Goal: Information Seeking & Learning: Learn about a topic

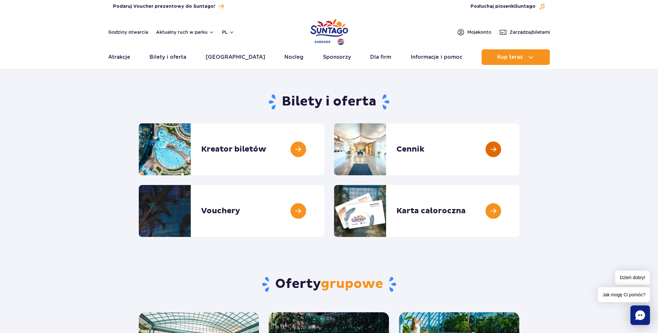
click at [519, 150] on link at bounding box center [519, 149] width 0 height 52
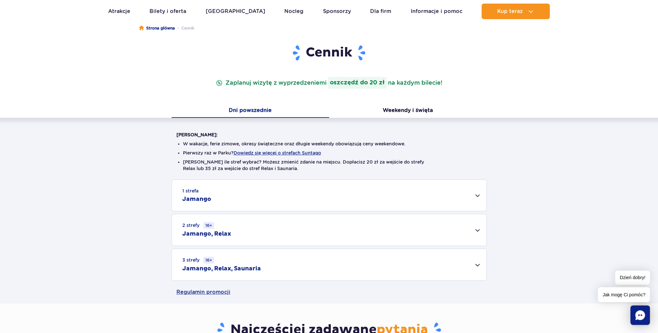
scroll to position [65, 0]
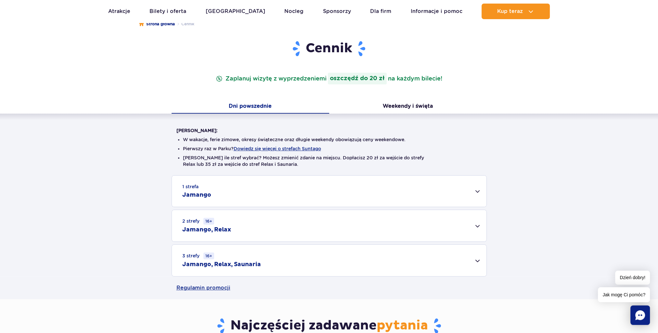
click at [479, 261] on div "3 strefy 16+ Jamango, Relax, Saunaria" at bounding box center [329, 260] width 314 height 31
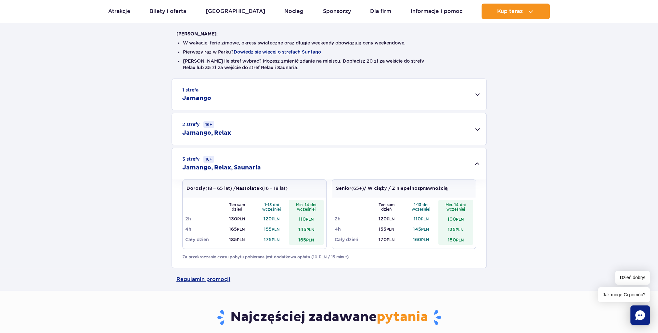
scroll to position [0, 0]
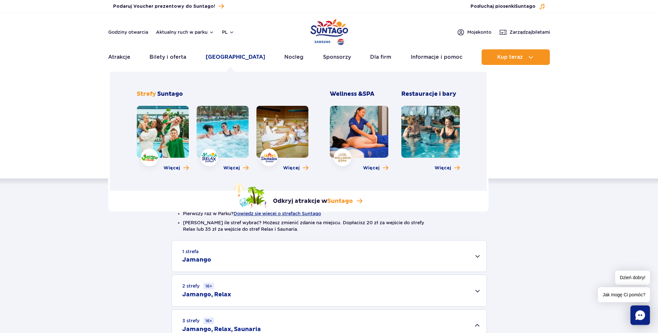
click at [233, 56] on link "[GEOGRAPHIC_DATA]" at bounding box center [235, 57] width 59 height 16
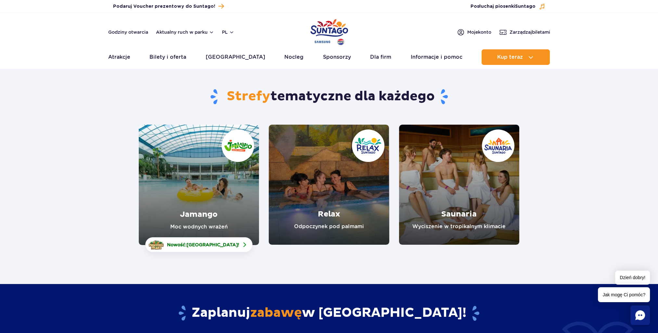
click at [324, 193] on link "Relax" at bounding box center [329, 185] width 120 height 120
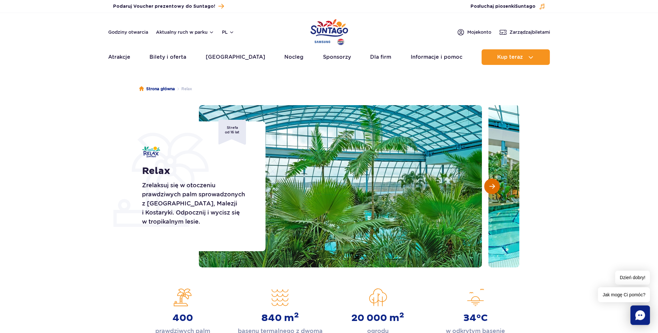
click at [491, 185] on span "Następny slajd" at bounding box center [492, 186] width 6 height 6
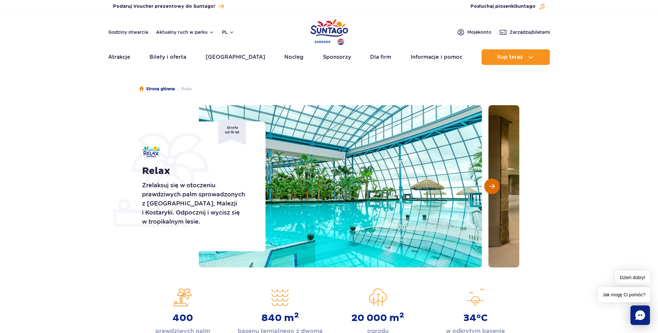
click at [491, 185] on span "Następny slajd" at bounding box center [492, 186] width 6 height 6
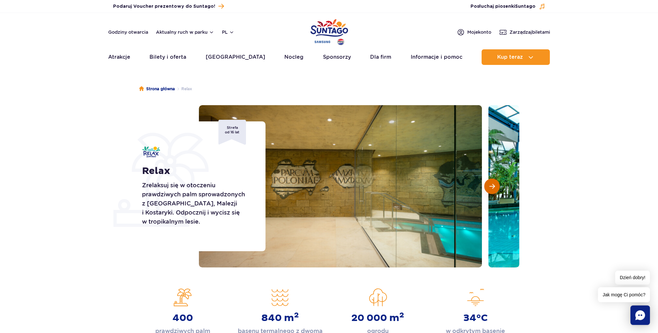
click at [491, 185] on span "Następny slajd" at bounding box center [492, 186] width 6 height 6
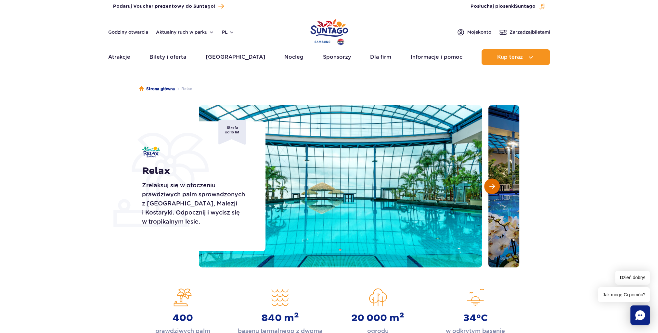
click at [491, 185] on span "Następny slajd" at bounding box center [492, 186] width 6 height 6
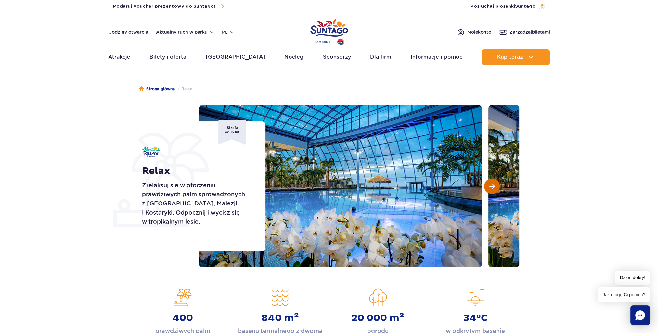
click at [491, 185] on span "Następny slajd" at bounding box center [492, 186] width 6 height 6
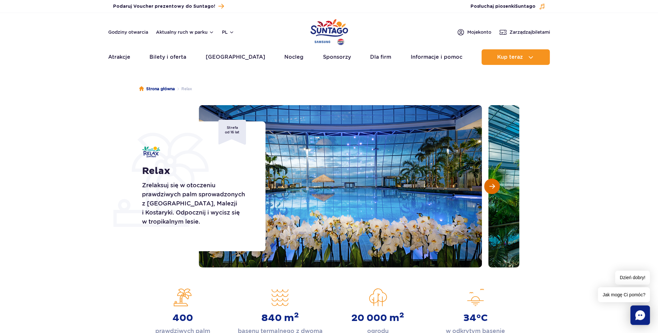
click at [491, 185] on span "Następny slajd" at bounding box center [492, 186] width 6 height 6
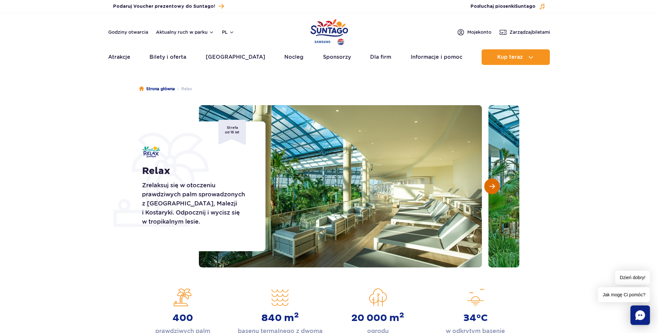
click at [491, 185] on span "Następny slajd" at bounding box center [492, 186] width 6 height 6
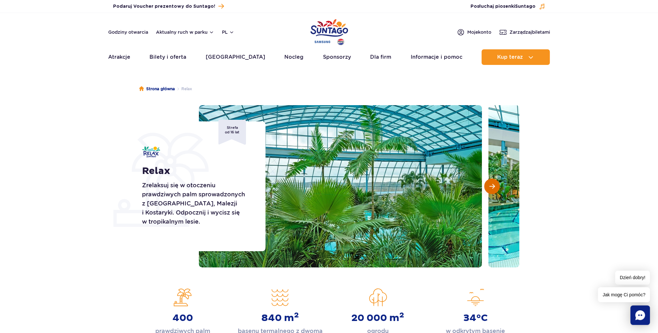
click at [491, 185] on span "Następny slajd" at bounding box center [492, 186] width 6 height 6
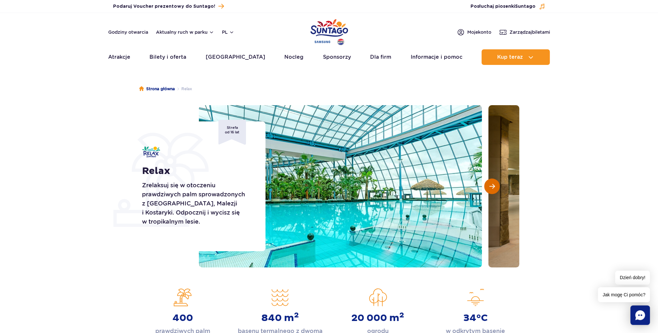
click at [491, 185] on span "Następny slajd" at bounding box center [492, 186] width 6 height 6
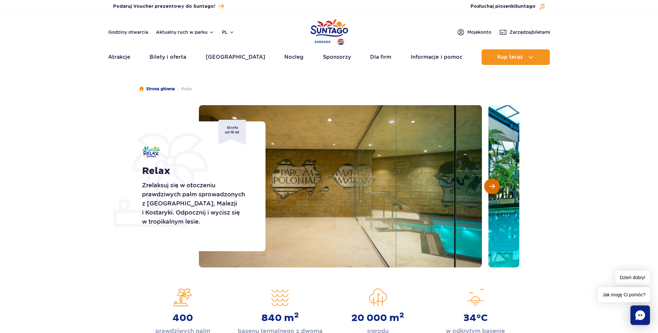
click at [491, 185] on span "Następny slajd" at bounding box center [492, 186] width 6 height 6
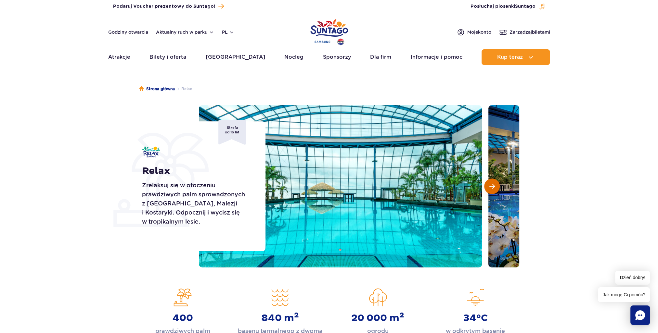
click at [491, 185] on span "Następny slajd" at bounding box center [492, 186] width 6 height 6
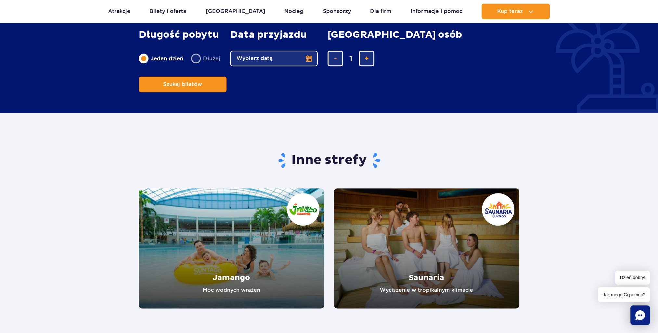
scroll to position [974, 0]
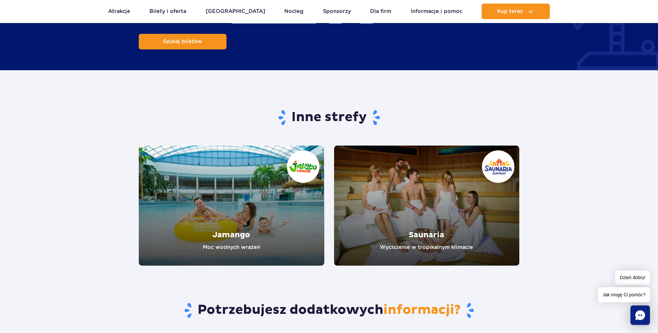
click at [208, 184] on link "Jamango" at bounding box center [231, 205] width 185 height 120
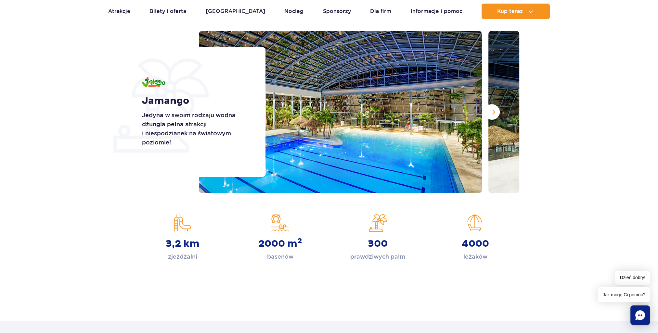
scroll to position [65, 0]
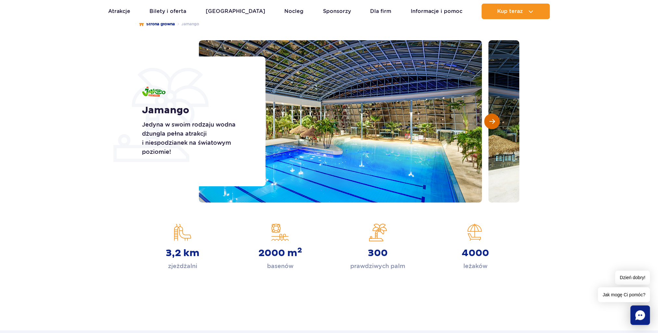
click at [492, 122] on span "Następny slajd" at bounding box center [492, 122] width 6 height 6
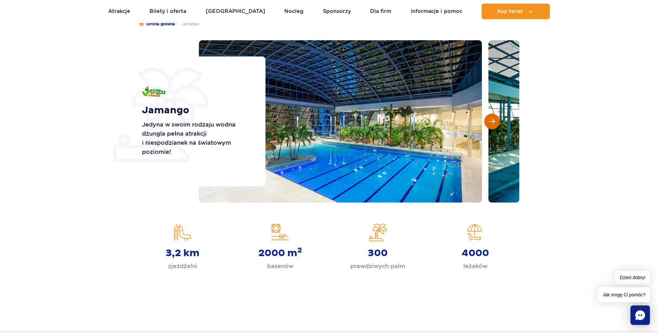
click at [492, 122] on span "Następny slajd" at bounding box center [492, 122] width 6 height 6
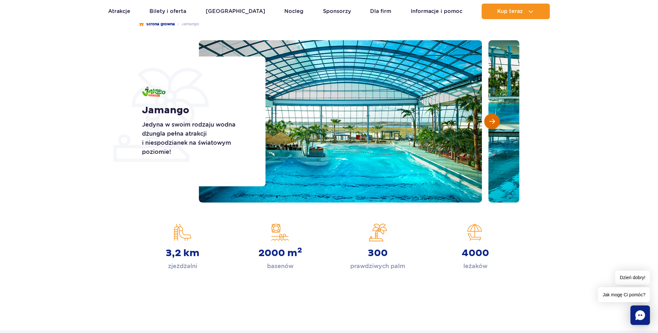
click at [492, 122] on span "Następny slajd" at bounding box center [492, 122] width 6 height 6
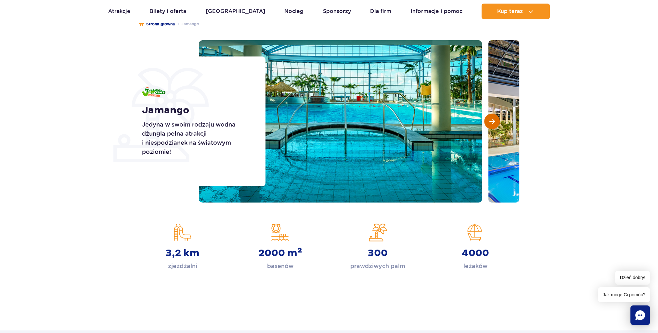
click at [492, 122] on span "Następny slajd" at bounding box center [492, 122] width 6 height 6
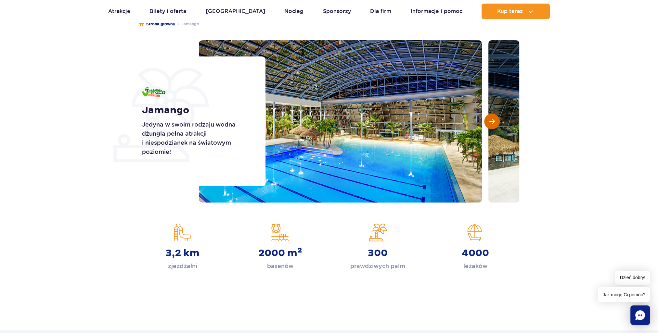
click at [492, 122] on span "Następny slajd" at bounding box center [492, 122] width 6 height 6
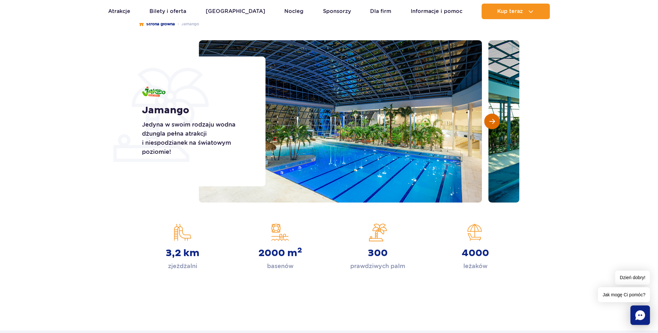
click at [492, 122] on span "Następny slajd" at bounding box center [492, 122] width 6 height 6
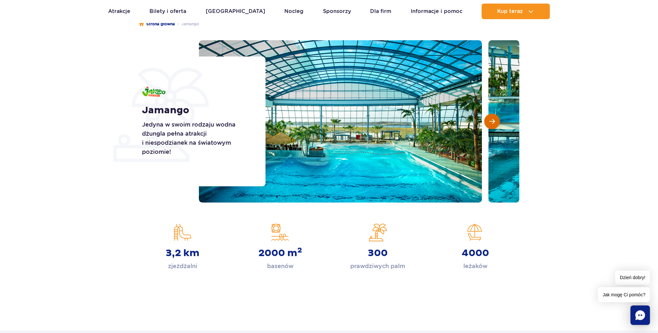
click at [492, 122] on span "Następny slajd" at bounding box center [492, 122] width 6 height 6
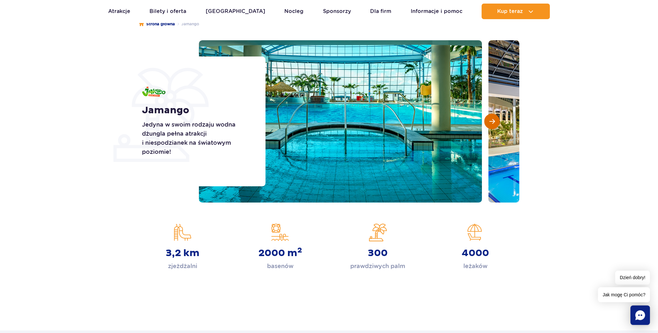
click at [492, 122] on span "Następny slajd" at bounding box center [492, 122] width 6 height 6
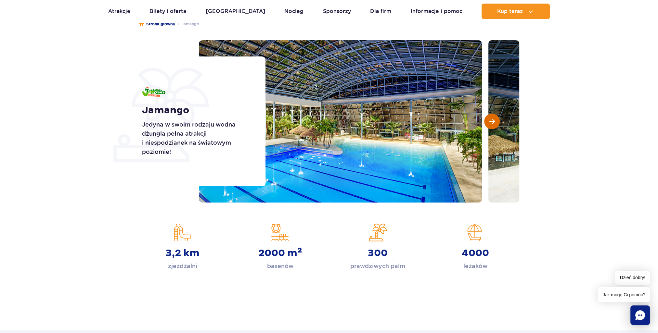
click at [492, 122] on span "Następny slajd" at bounding box center [492, 122] width 6 height 6
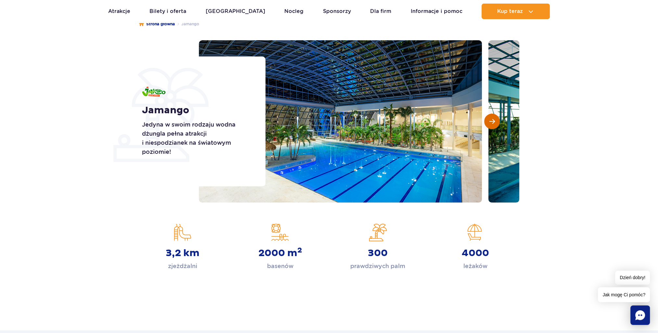
click at [492, 122] on span "Następny slajd" at bounding box center [492, 122] width 6 height 6
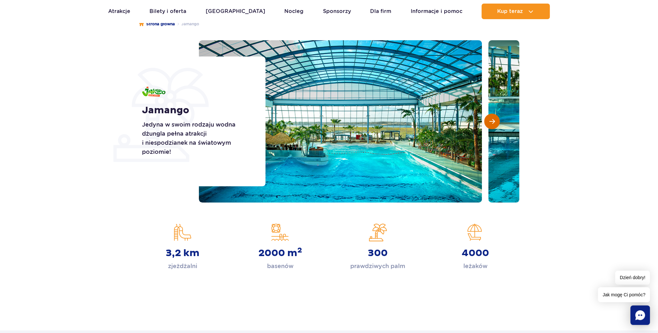
click at [492, 122] on span "Następny slajd" at bounding box center [492, 122] width 6 height 6
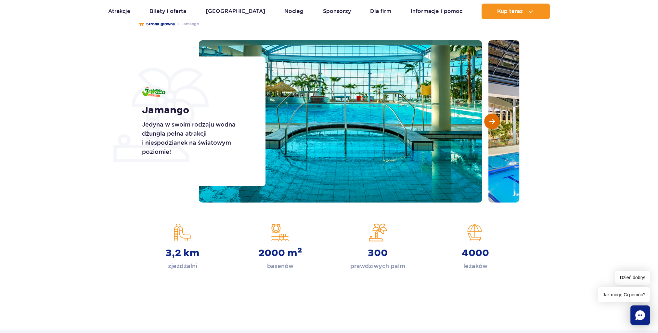
click at [492, 122] on span "Następny slajd" at bounding box center [492, 122] width 6 height 6
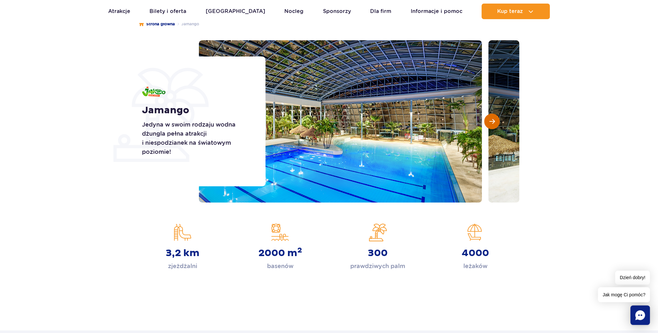
click at [492, 122] on span "Następny slajd" at bounding box center [492, 122] width 6 height 6
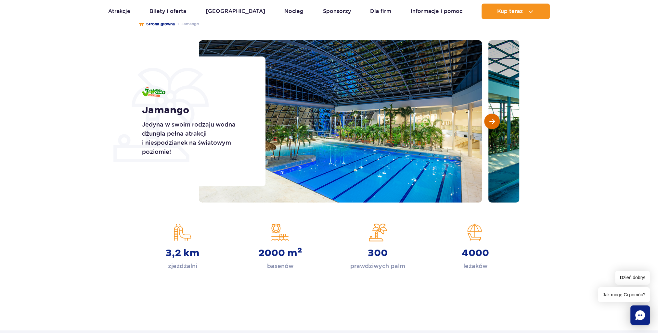
click at [492, 122] on span "Następny slajd" at bounding box center [492, 122] width 6 height 6
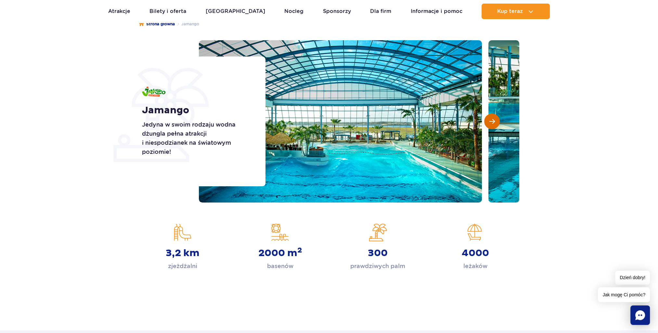
click at [492, 122] on span "Następny slajd" at bounding box center [492, 122] width 6 height 6
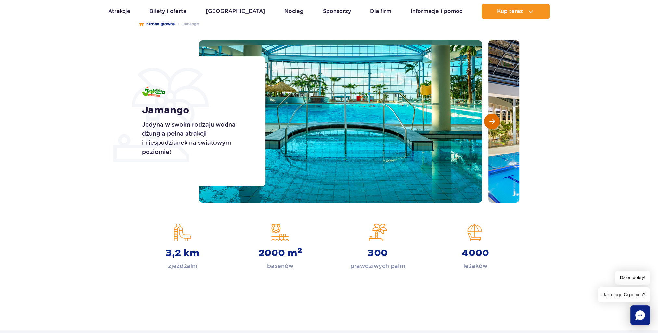
click at [492, 122] on span "Następny slajd" at bounding box center [492, 122] width 6 height 6
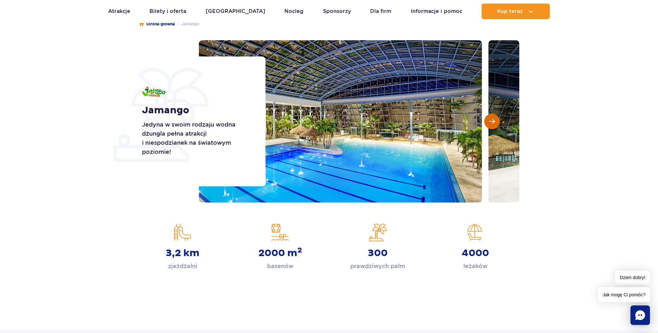
click at [492, 122] on span "Następny slajd" at bounding box center [492, 122] width 6 height 6
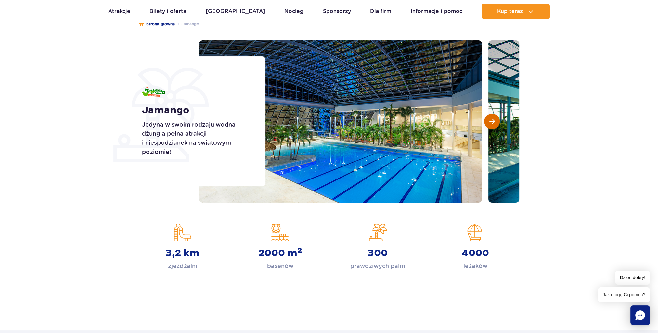
click at [492, 122] on span "Następny slajd" at bounding box center [492, 122] width 6 height 6
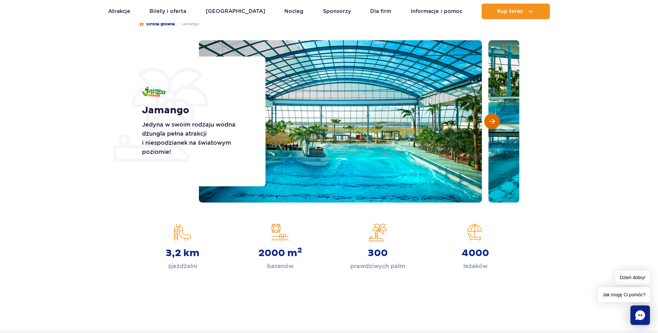
click at [492, 122] on span "Następny slajd" at bounding box center [492, 122] width 6 height 6
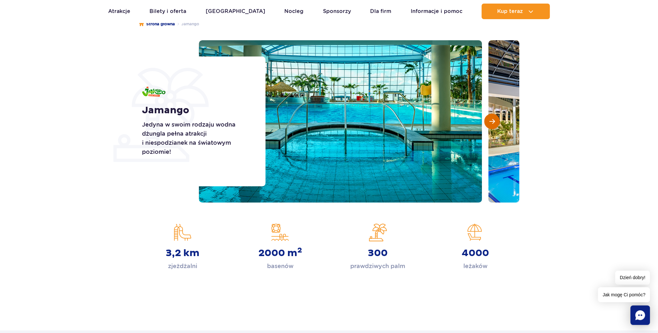
click at [492, 122] on span "Następny slajd" at bounding box center [492, 122] width 6 height 6
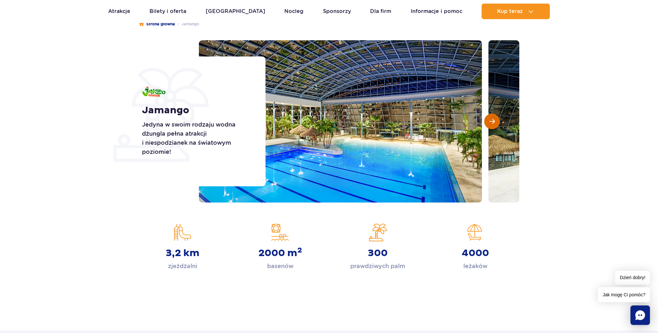
click at [492, 122] on span "Następny slajd" at bounding box center [492, 122] width 6 height 6
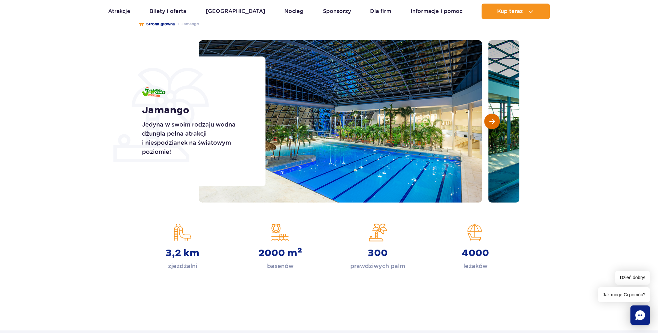
click at [492, 122] on span "Następny slajd" at bounding box center [492, 122] width 6 height 6
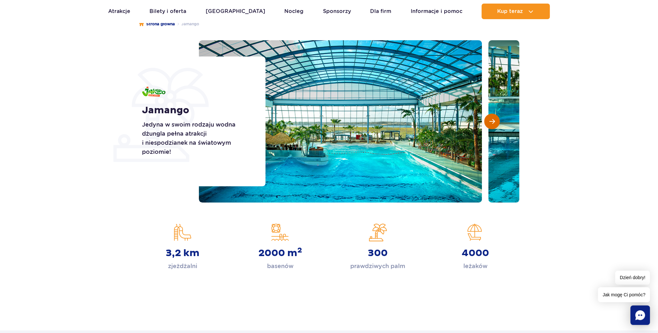
click at [492, 122] on span "Następny slajd" at bounding box center [492, 122] width 6 height 6
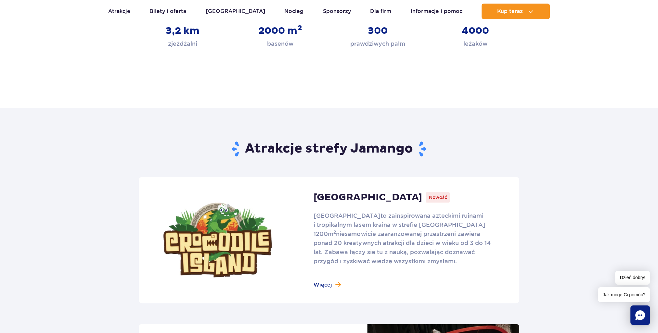
scroll to position [325, 0]
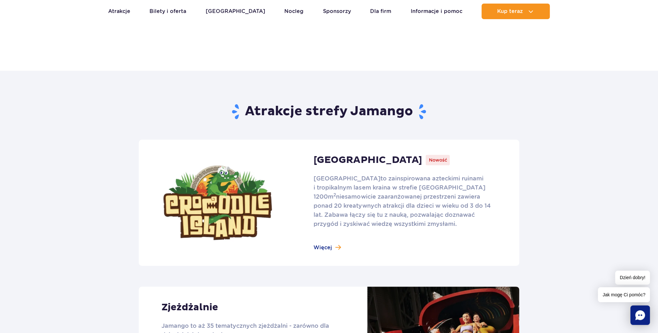
click at [322, 245] on link at bounding box center [329, 203] width 380 height 126
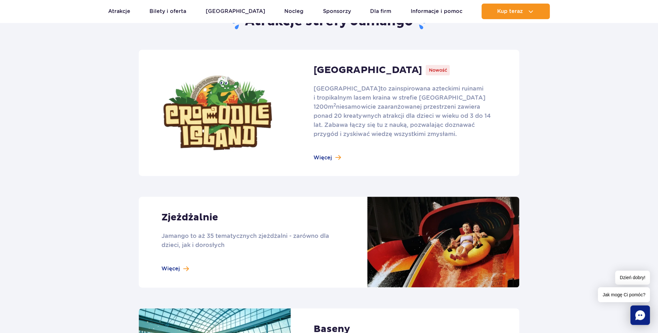
scroll to position [455, 0]
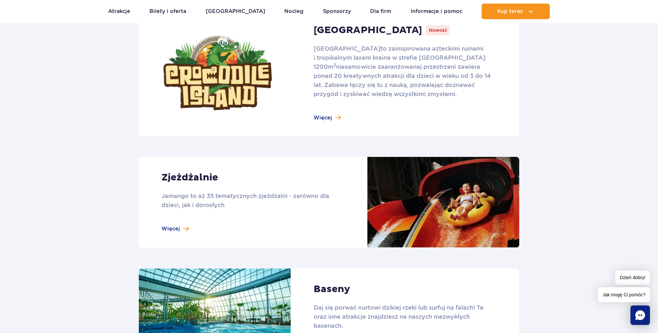
click at [170, 227] on link at bounding box center [329, 202] width 380 height 91
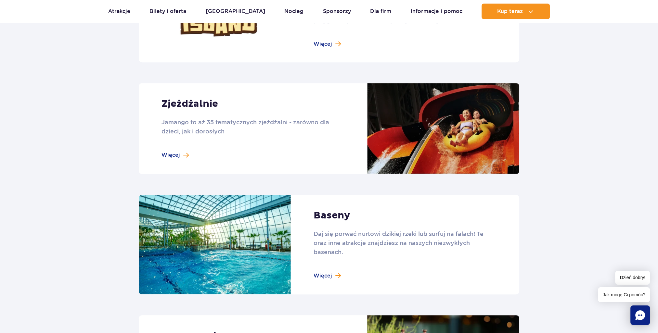
scroll to position [552, 0]
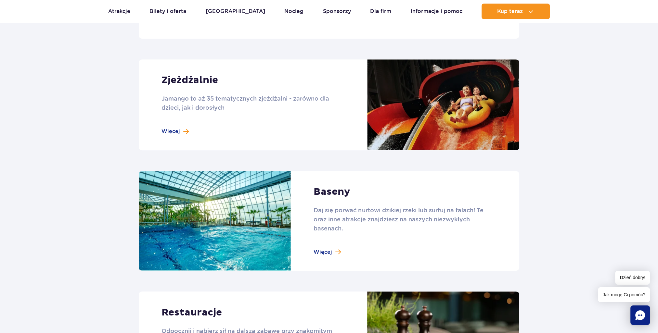
click at [322, 252] on link at bounding box center [329, 221] width 380 height 100
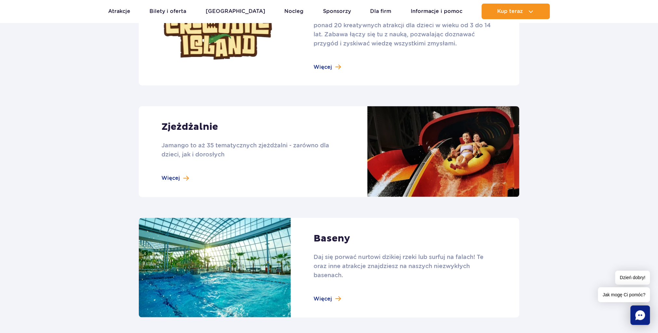
scroll to position [487, 0]
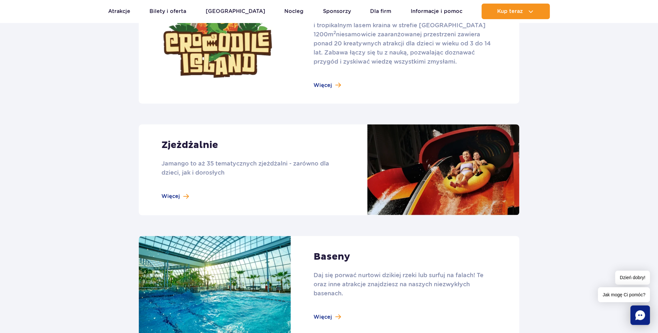
click at [164, 194] on link at bounding box center [329, 169] width 380 height 91
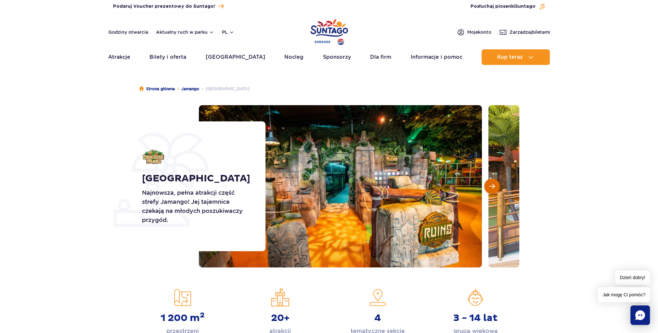
click at [493, 191] on button "Następny slajd" at bounding box center [492, 187] width 16 height 16
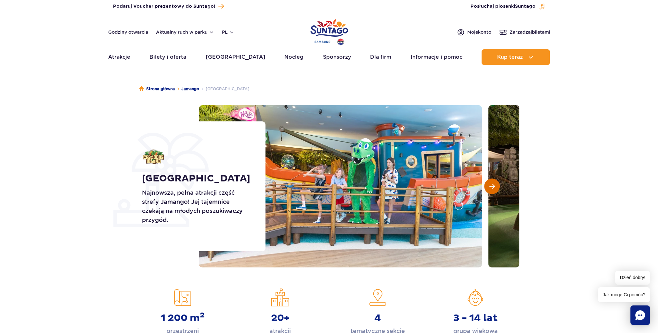
click at [492, 190] on button "Następny slajd" at bounding box center [492, 187] width 16 height 16
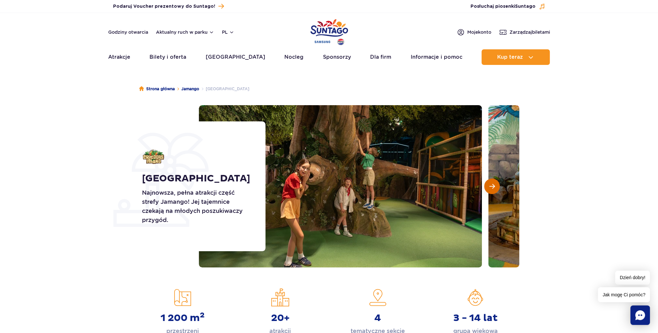
click at [492, 190] on button "Następny slajd" at bounding box center [492, 187] width 16 height 16
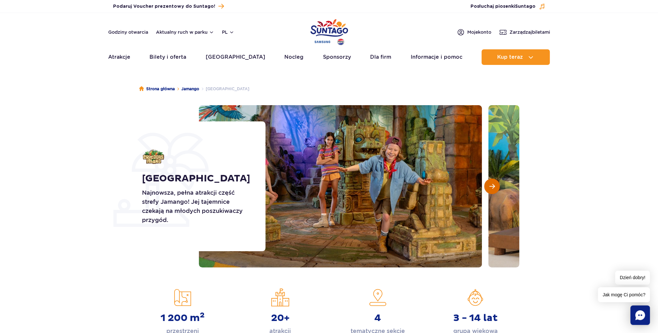
click at [492, 190] on button "Następny slajd" at bounding box center [492, 187] width 16 height 16
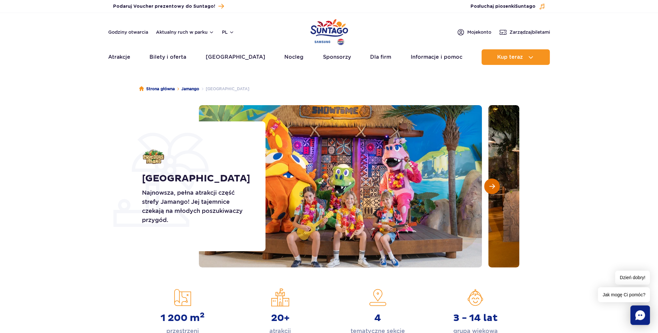
click at [492, 190] on button "Następny slajd" at bounding box center [492, 187] width 16 height 16
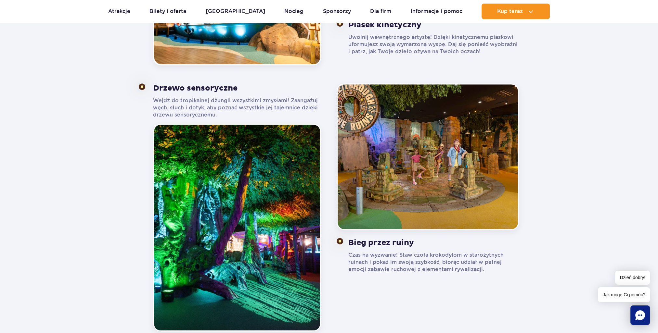
scroll to position [682, 0]
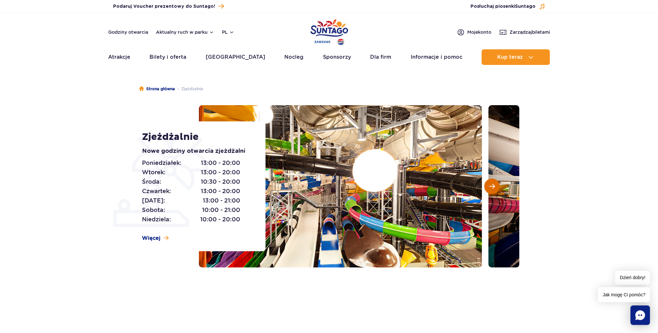
click at [490, 188] on span "Następny slajd" at bounding box center [492, 186] width 6 height 6
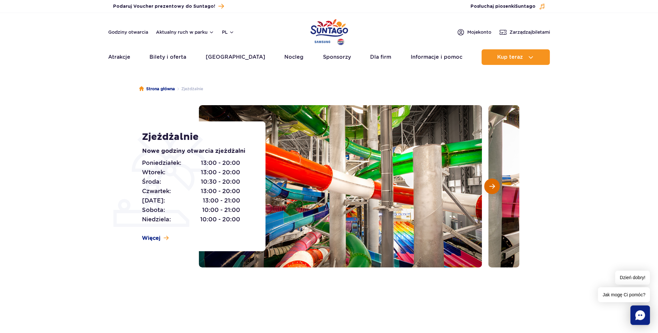
click at [490, 188] on span "Następny slajd" at bounding box center [492, 186] width 6 height 6
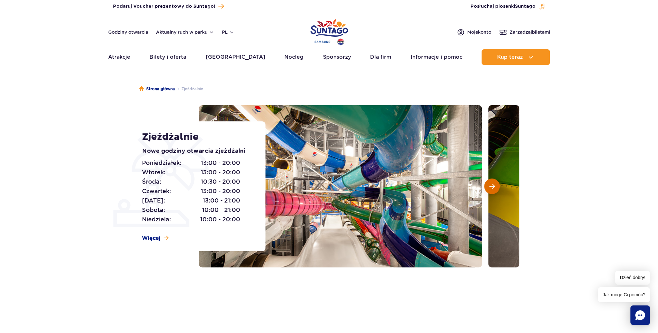
click at [490, 188] on span "Następny slajd" at bounding box center [492, 186] width 6 height 6
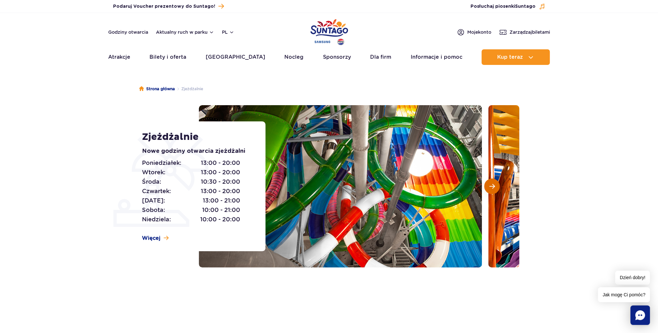
click at [490, 188] on span "Następny slajd" at bounding box center [492, 186] width 6 height 6
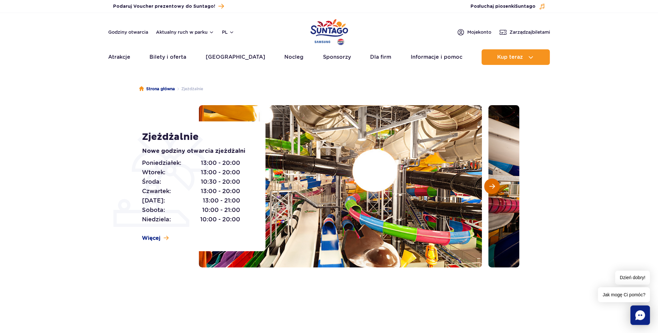
click at [490, 188] on span "Następny slajd" at bounding box center [492, 186] width 6 height 6
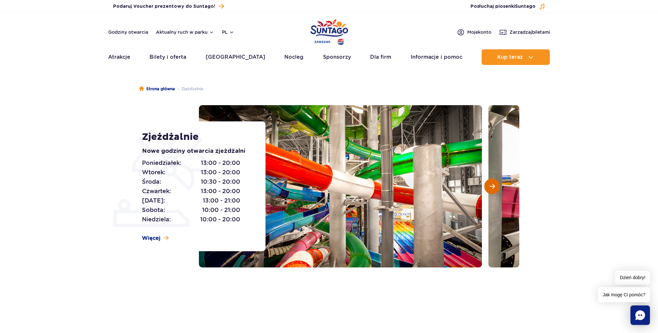
click at [488, 189] on button "Następny slajd" at bounding box center [492, 187] width 16 height 16
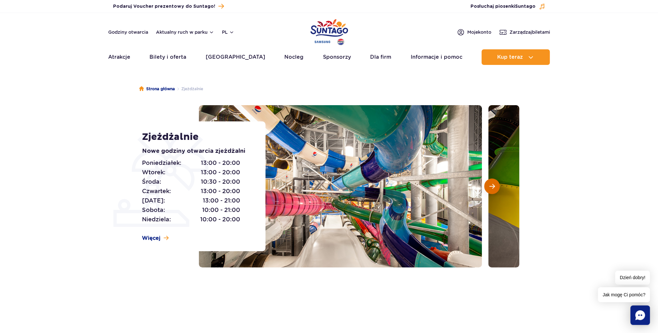
click at [490, 187] on span "Następny slajd" at bounding box center [492, 186] width 6 height 6
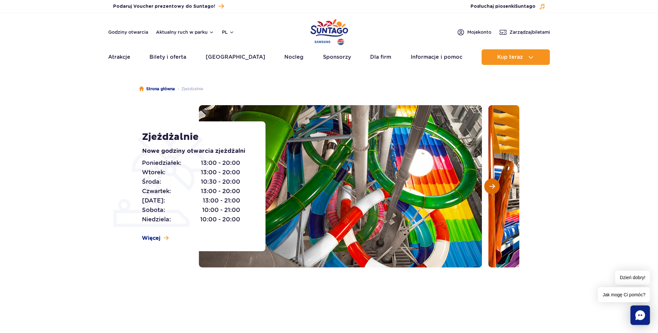
click at [490, 187] on span "Następny slajd" at bounding box center [492, 186] width 6 height 6
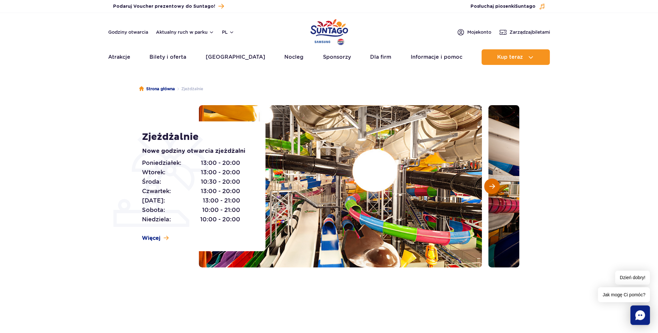
click at [490, 187] on span "Następny slajd" at bounding box center [492, 186] width 6 height 6
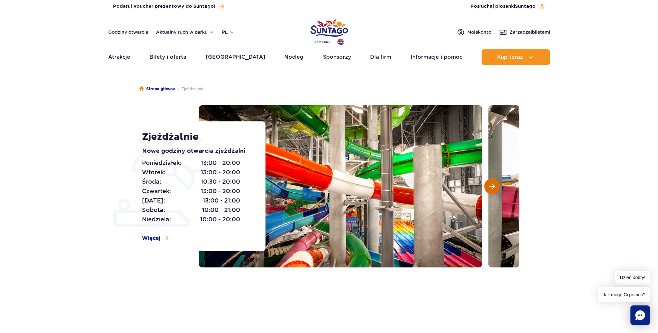
click at [490, 187] on span "Następny slajd" at bounding box center [492, 186] width 6 height 6
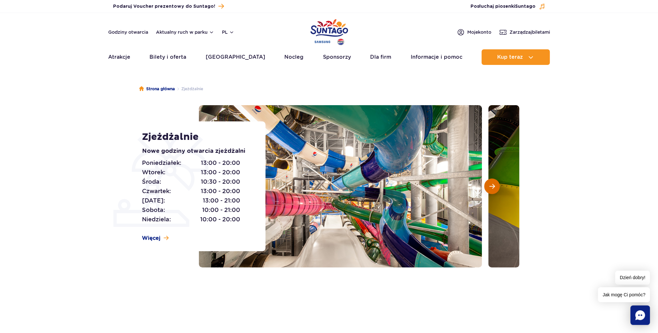
click at [490, 187] on span "Następny slajd" at bounding box center [492, 186] width 6 height 6
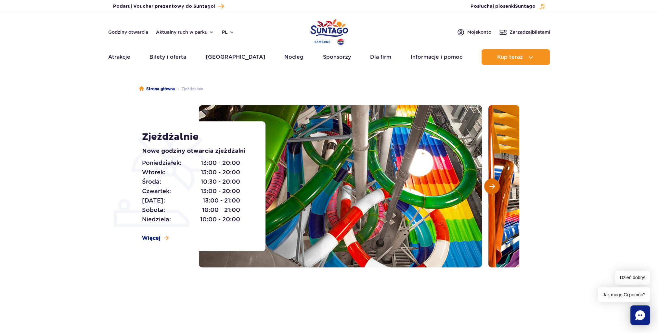
click at [490, 187] on span "Następny slajd" at bounding box center [492, 186] width 6 height 6
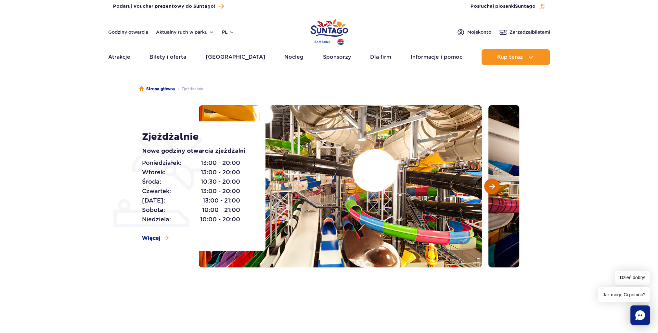
click at [490, 187] on span "Następny slajd" at bounding box center [492, 186] width 6 height 6
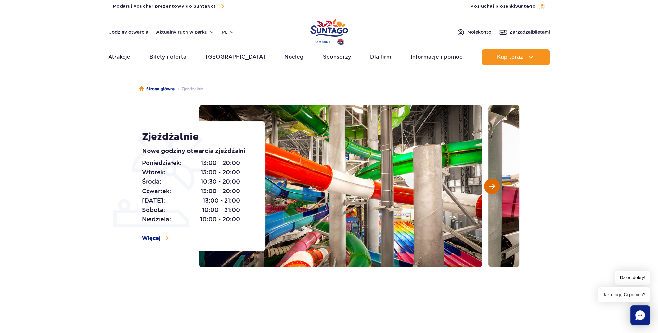
click at [490, 187] on span "Następny slajd" at bounding box center [492, 186] width 6 height 6
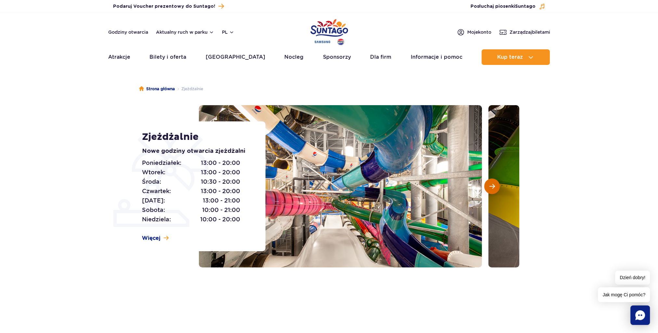
click at [490, 187] on span "Następny slajd" at bounding box center [492, 186] width 6 height 6
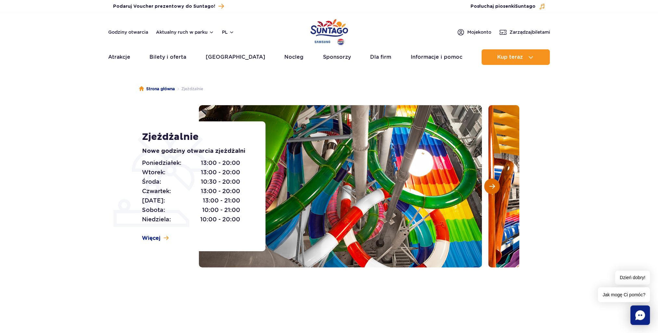
click at [490, 187] on span "Następny slajd" at bounding box center [492, 186] width 6 height 6
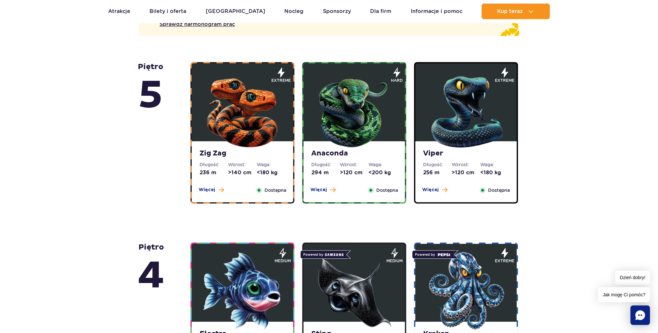
scroll to position [260, 0]
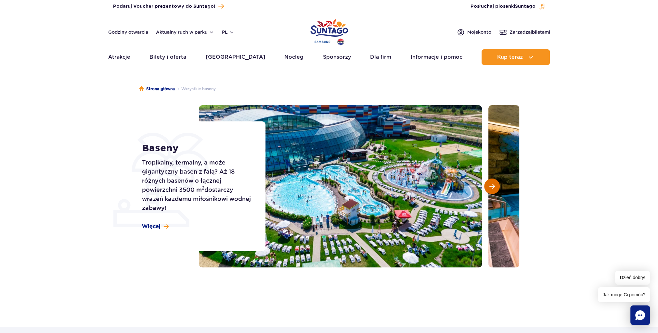
click at [494, 186] on span "Następny slajd" at bounding box center [492, 186] width 6 height 6
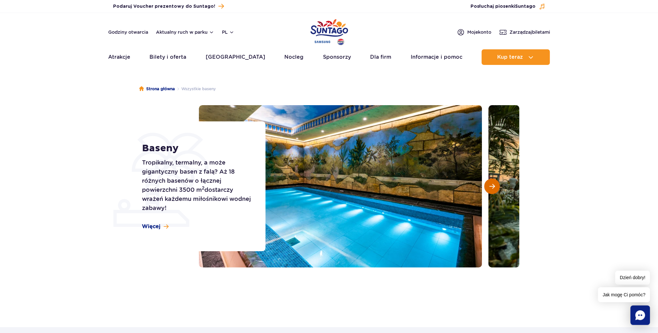
click at [494, 186] on span "Następny slajd" at bounding box center [492, 186] width 6 height 6
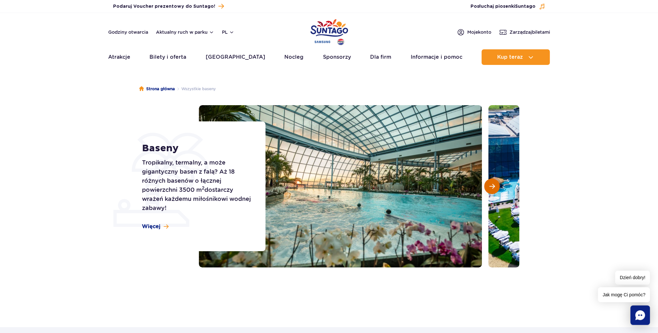
click at [494, 186] on span "Następny slajd" at bounding box center [492, 186] width 6 height 6
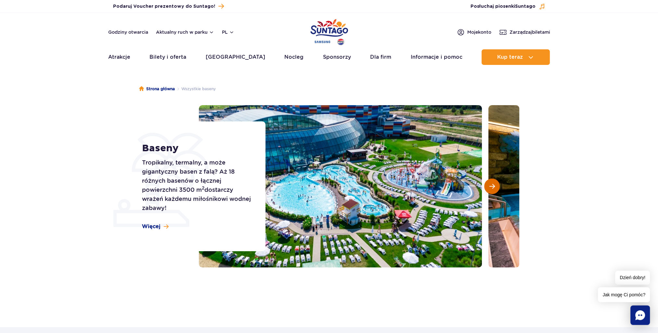
click at [493, 186] on span "Następny slajd" at bounding box center [492, 186] width 6 height 6
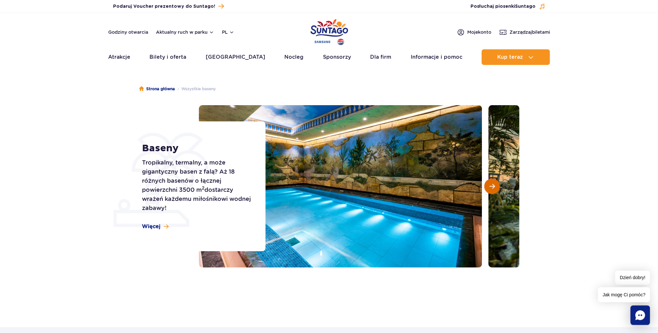
click at [493, 186] on span "Następny slajd" at bounding box center [492, 186] width 6 height 6
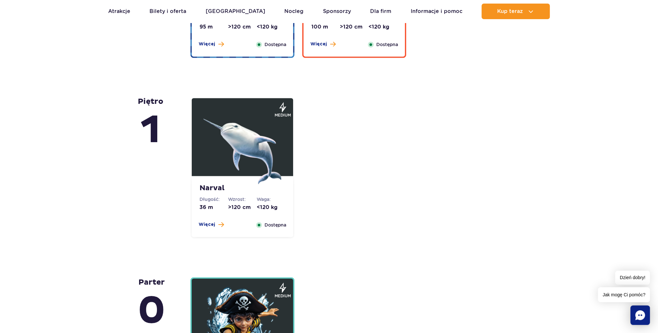
scroll to position [1429, 0]
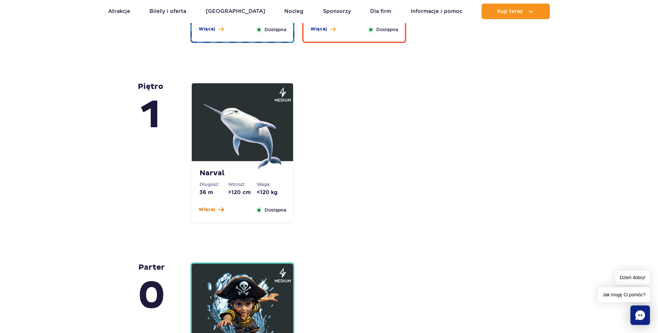
click at [210, 212] on span "Więcej" at bounding box center [206, 210] width 17 height 6
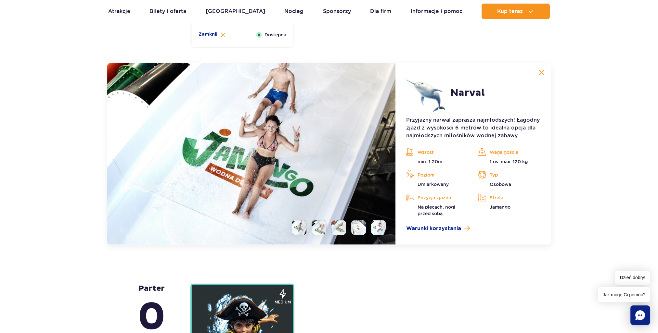
scroll to position [1628, 0]
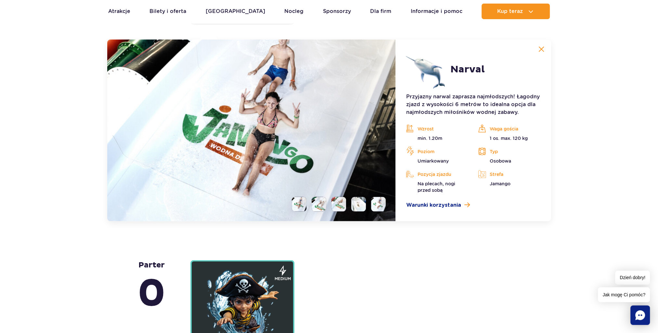
click at [318, 202] on li at bounding box center [318, 204] width 15 height 15
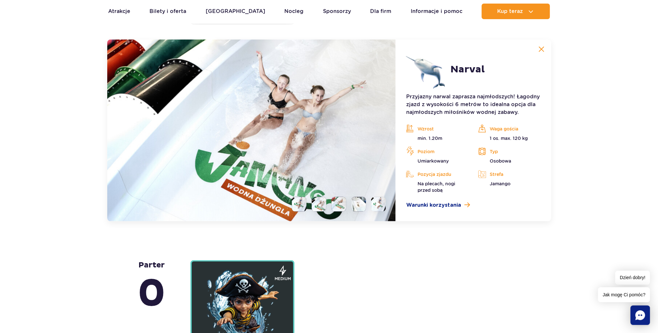
click at [338, 204] on li at bounding box center [338, 204] width 15 height 15
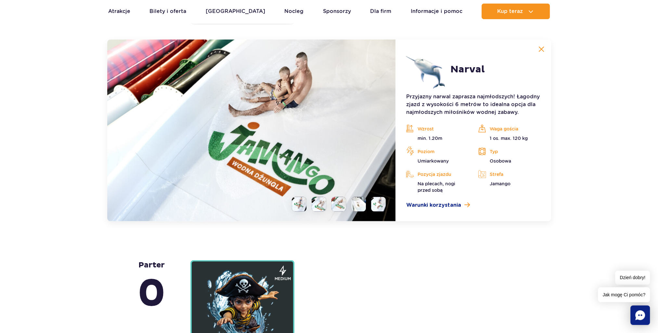
click at [358, 205] on li at bounding box center [358, 204] width 15 height 15
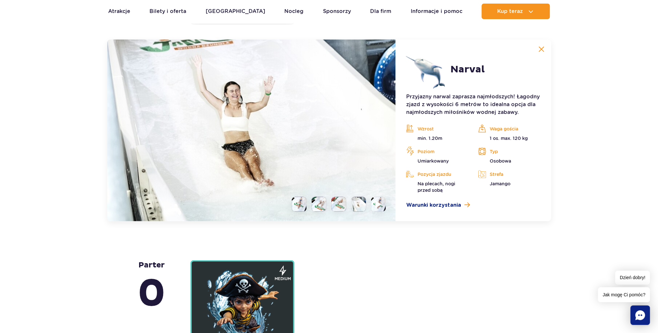
click at [382, 205] on li at bounding box center [378, 204] width 15 height 15
